Goal: Navigation & Orientation: Find specific page/section

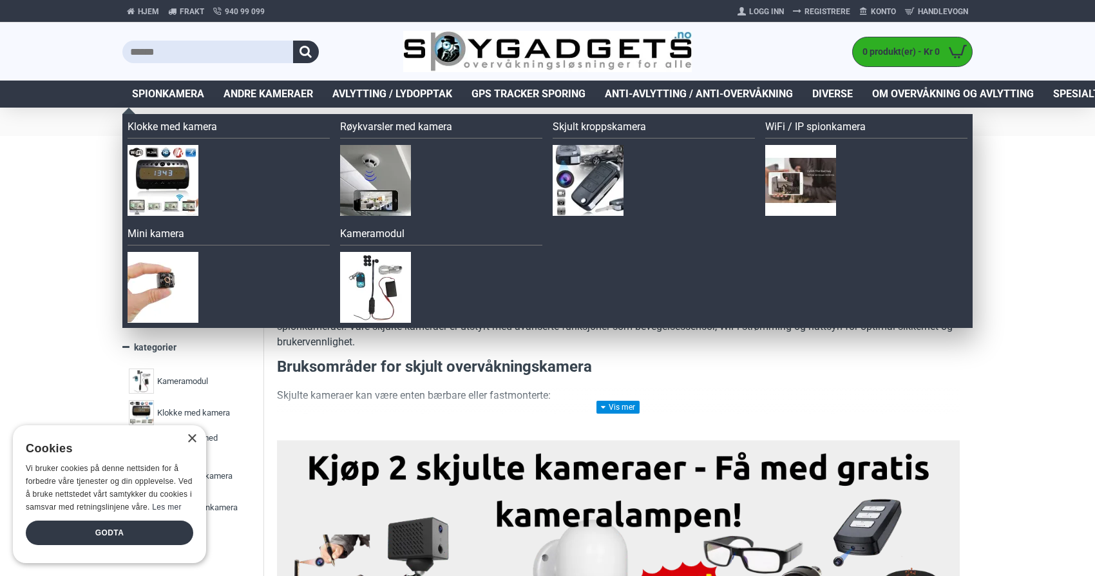
click at [173, 93] on span "Spionkamera" at bounding box center [168, 93] width 72 height 15
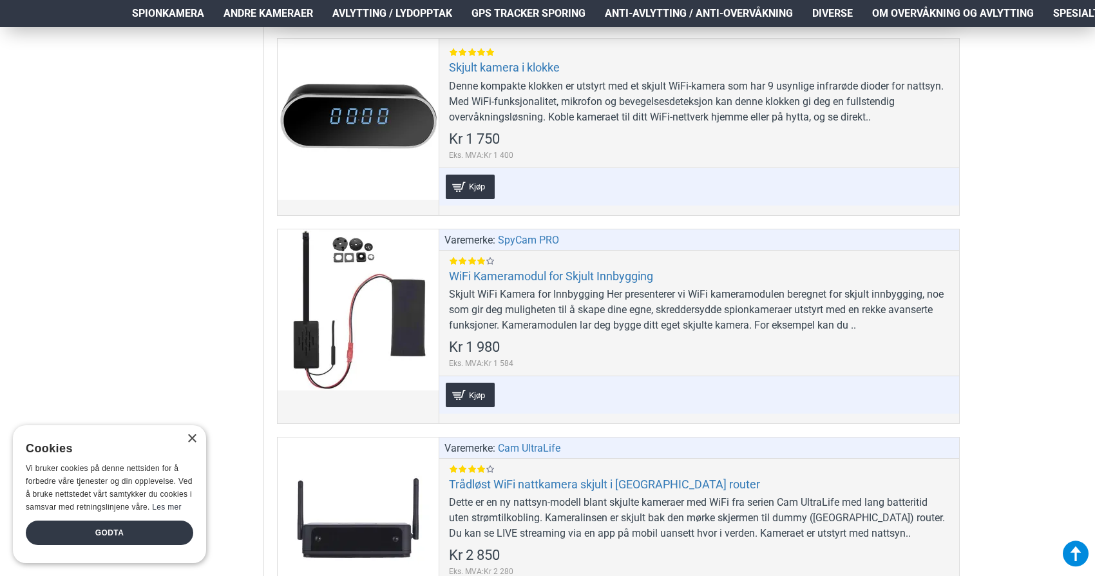
scroll to position [6910, 0]
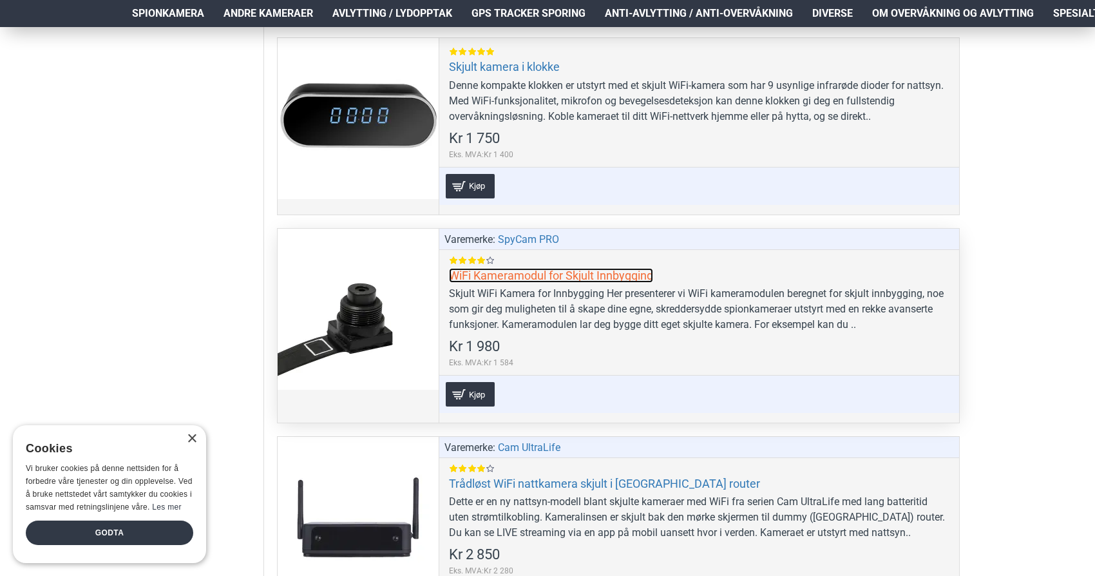
click at [567, 278] on link "WiFi Kameramodul for Skjult Innbygging" at bounding box center [551, 275] width 204 height 15
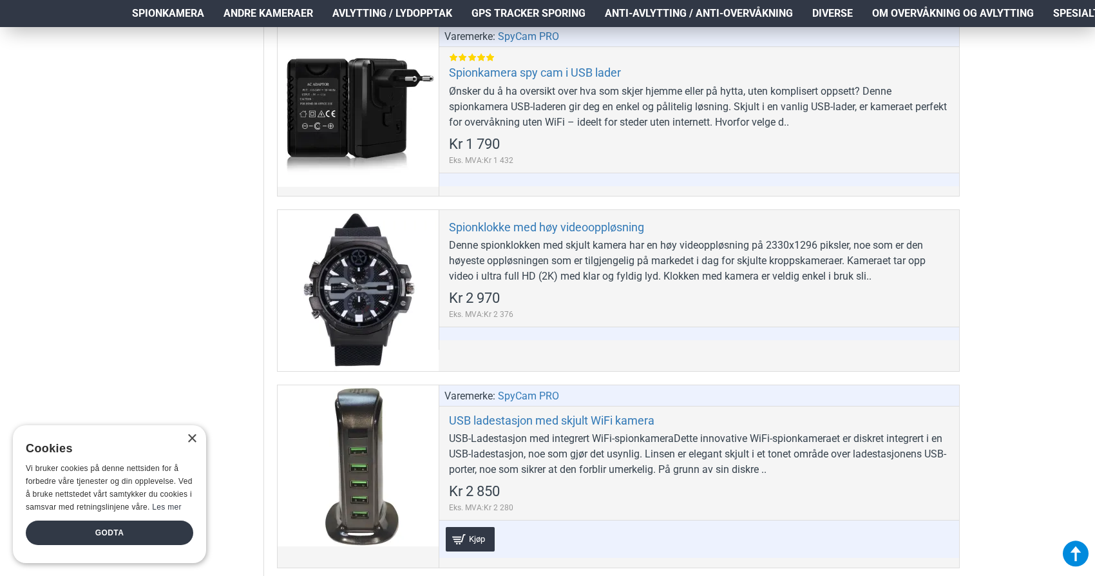
scroll to position [5158, 0]
